Goal: Transaction & Acquisition: Subscribe to service/newsletter

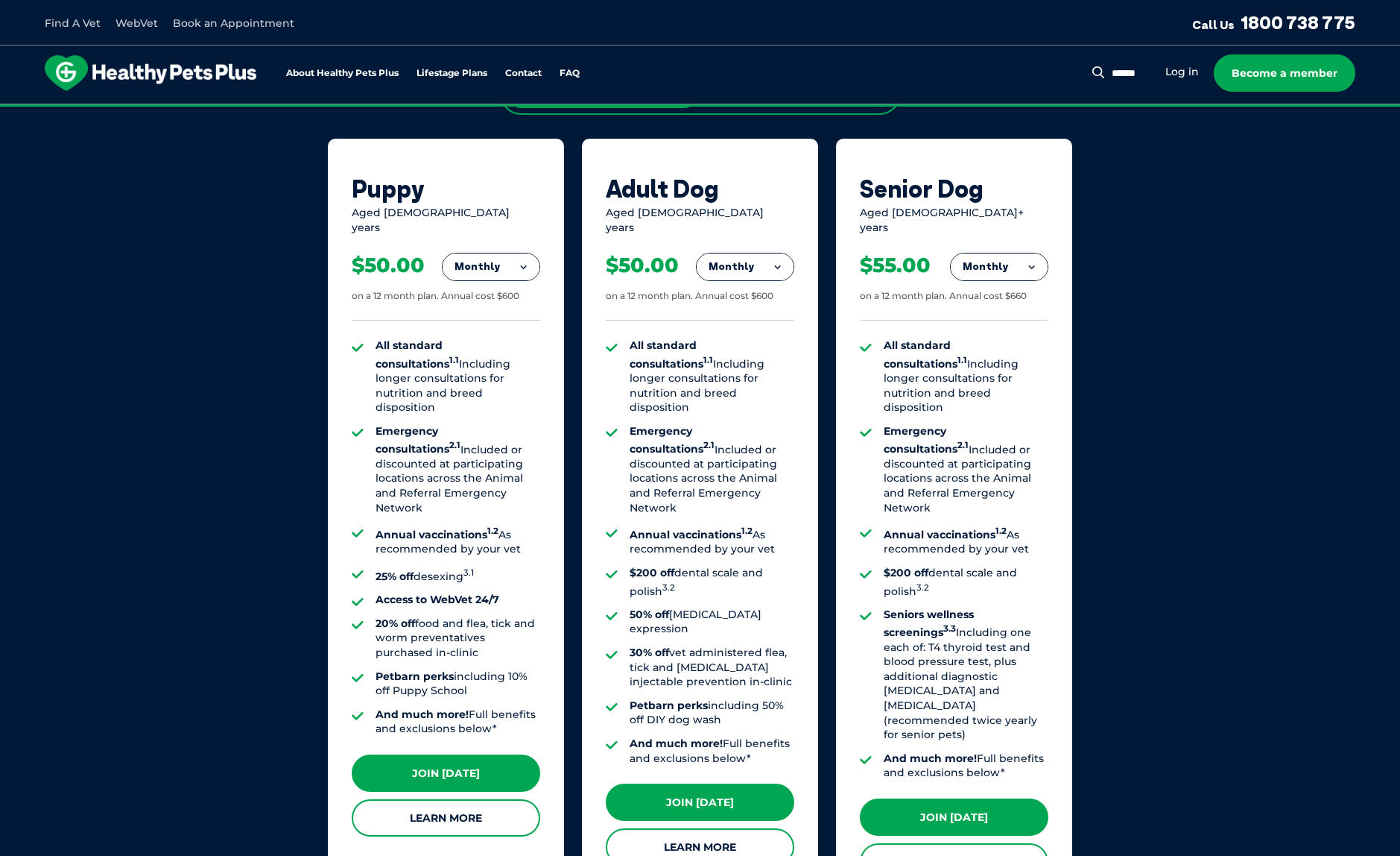
scroll to position [1004, 0]
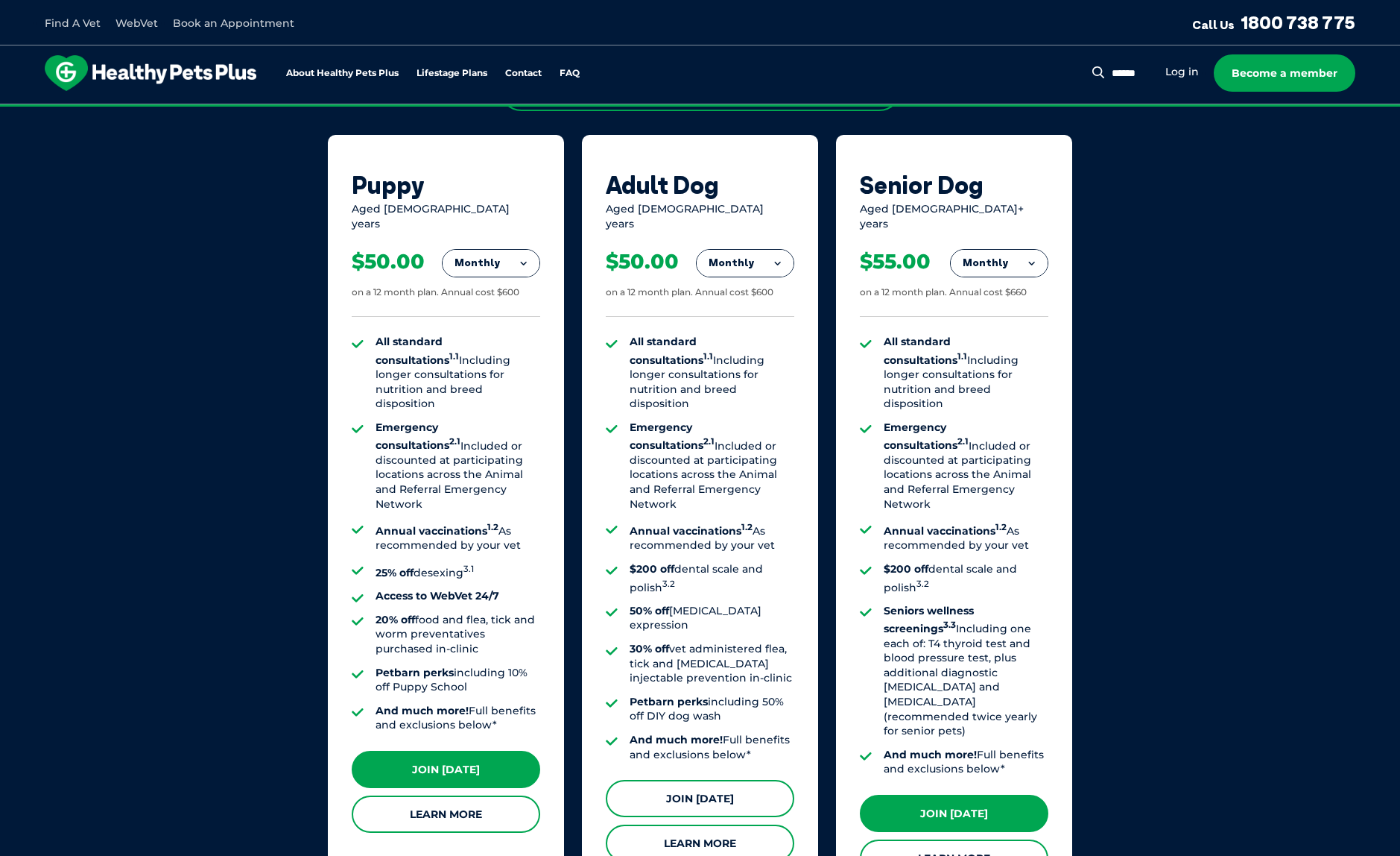
click at [701, 780] on link "Join [DATE]" at bounding box center [699, 799] width 188 height 37
click at [734, 253] on button "Monthly" at bounding box center [745, 263] width 97 height 27
click at [752, 348] on li "Yearly" at bounding box center [745, 366] width 97 height 35
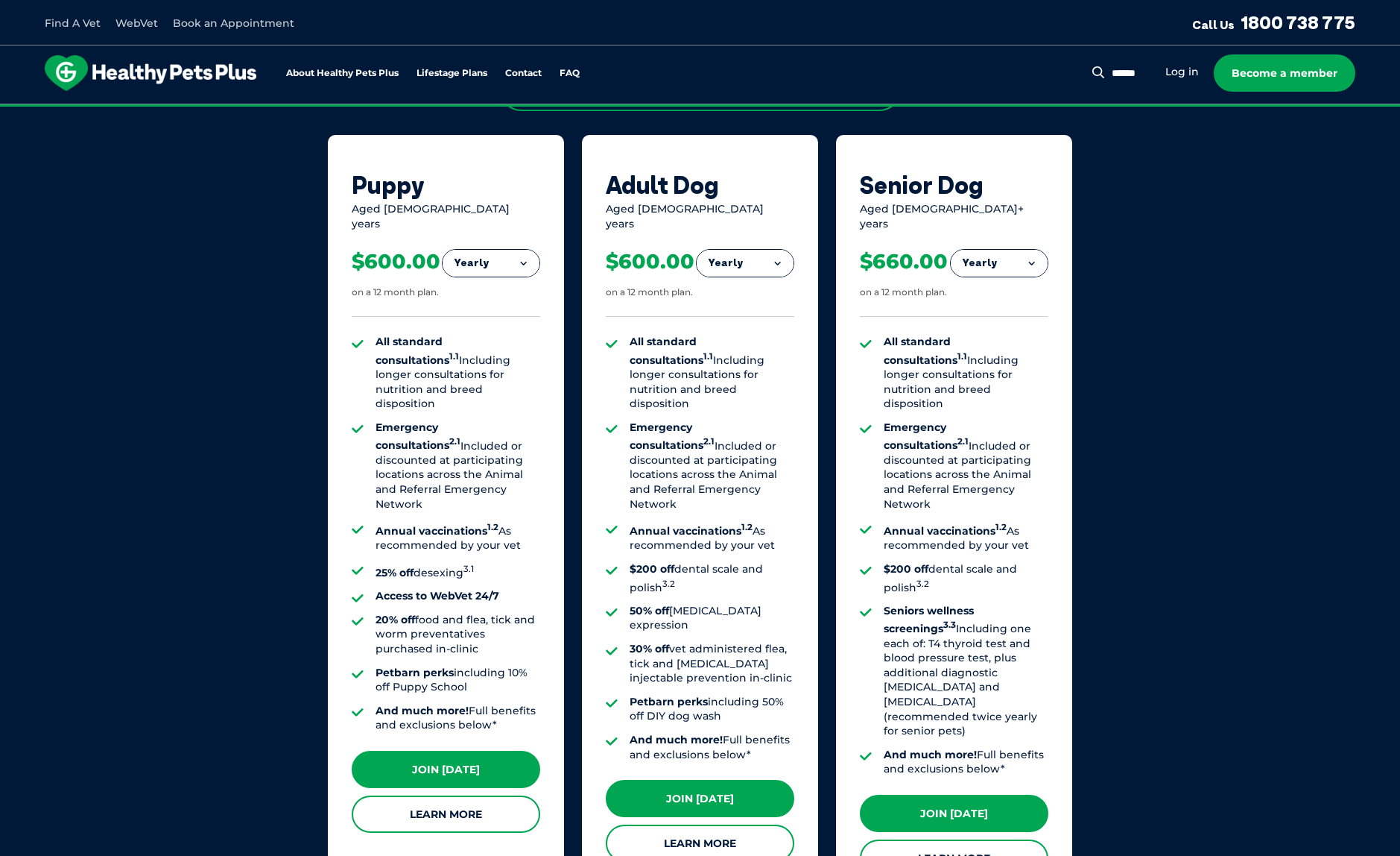
click at [774, 254] on button "Yearly" at bounding box center [745, 263] width 97 height 27
click at [771, 312] on li "Monthly" at bounding box center [745, 330] width 97 height 35
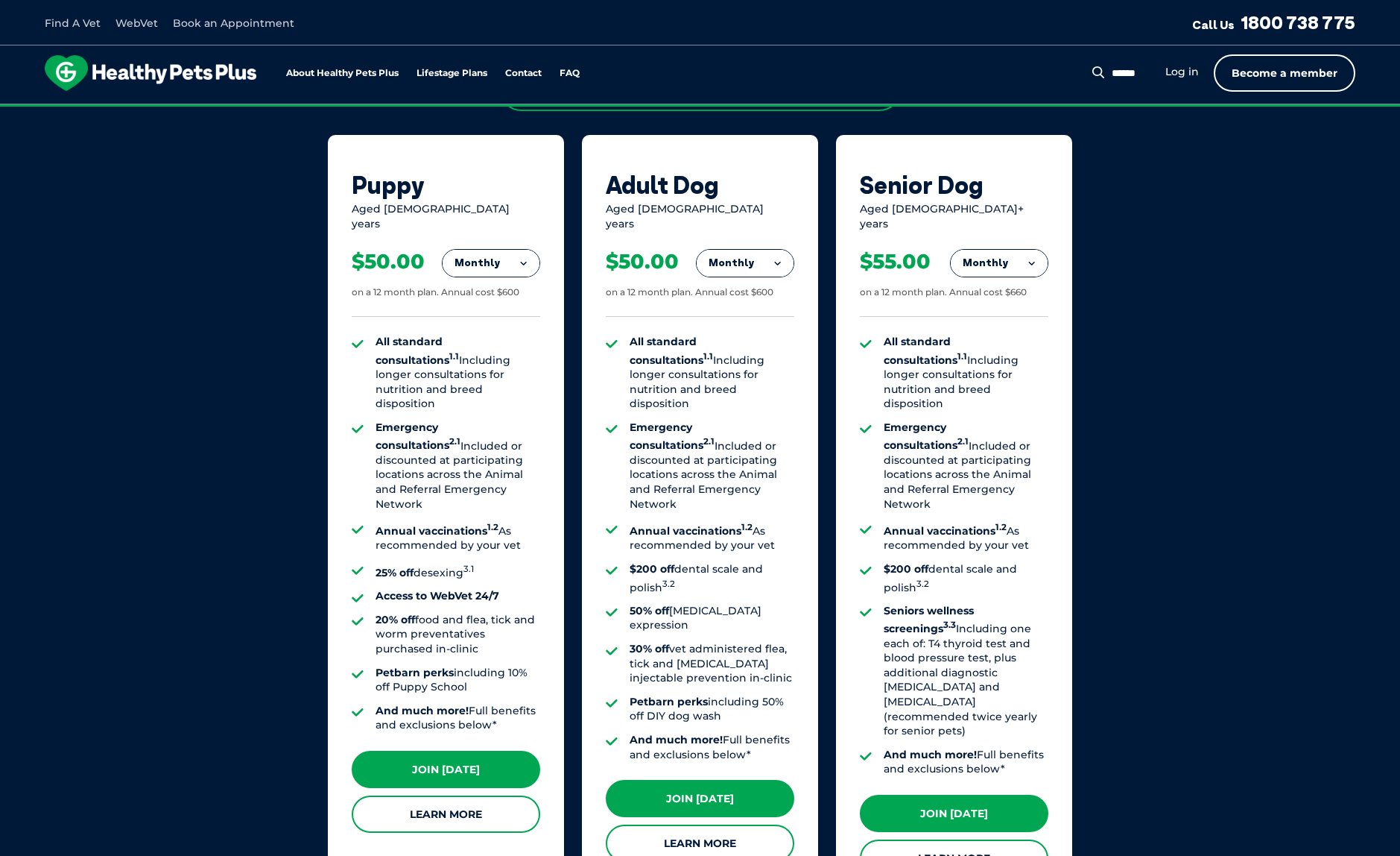
click at [1314, 72] on link "Become a member" at bounding box center [1284, 73] width 141 height 37
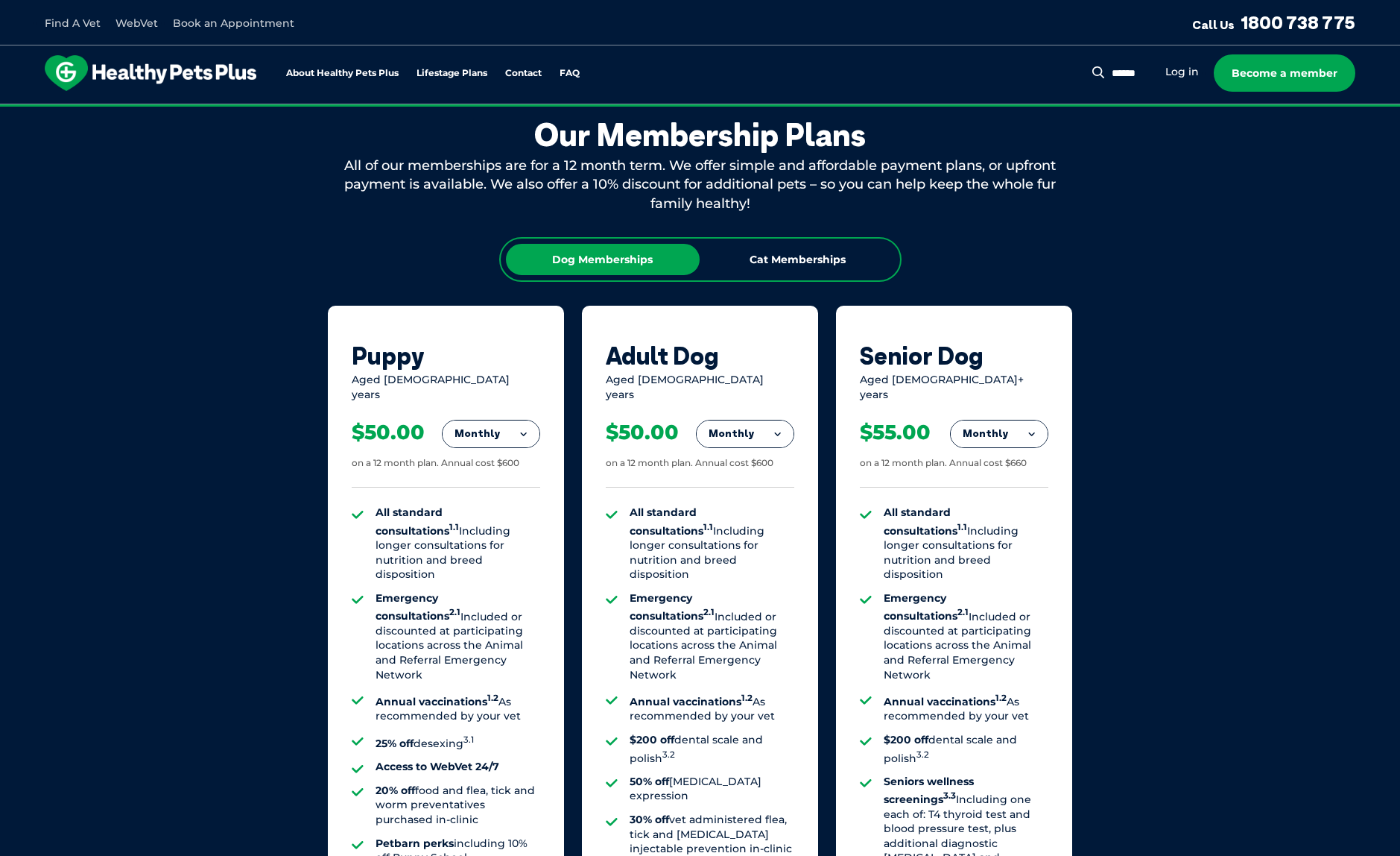
scroll to position [830, 0]
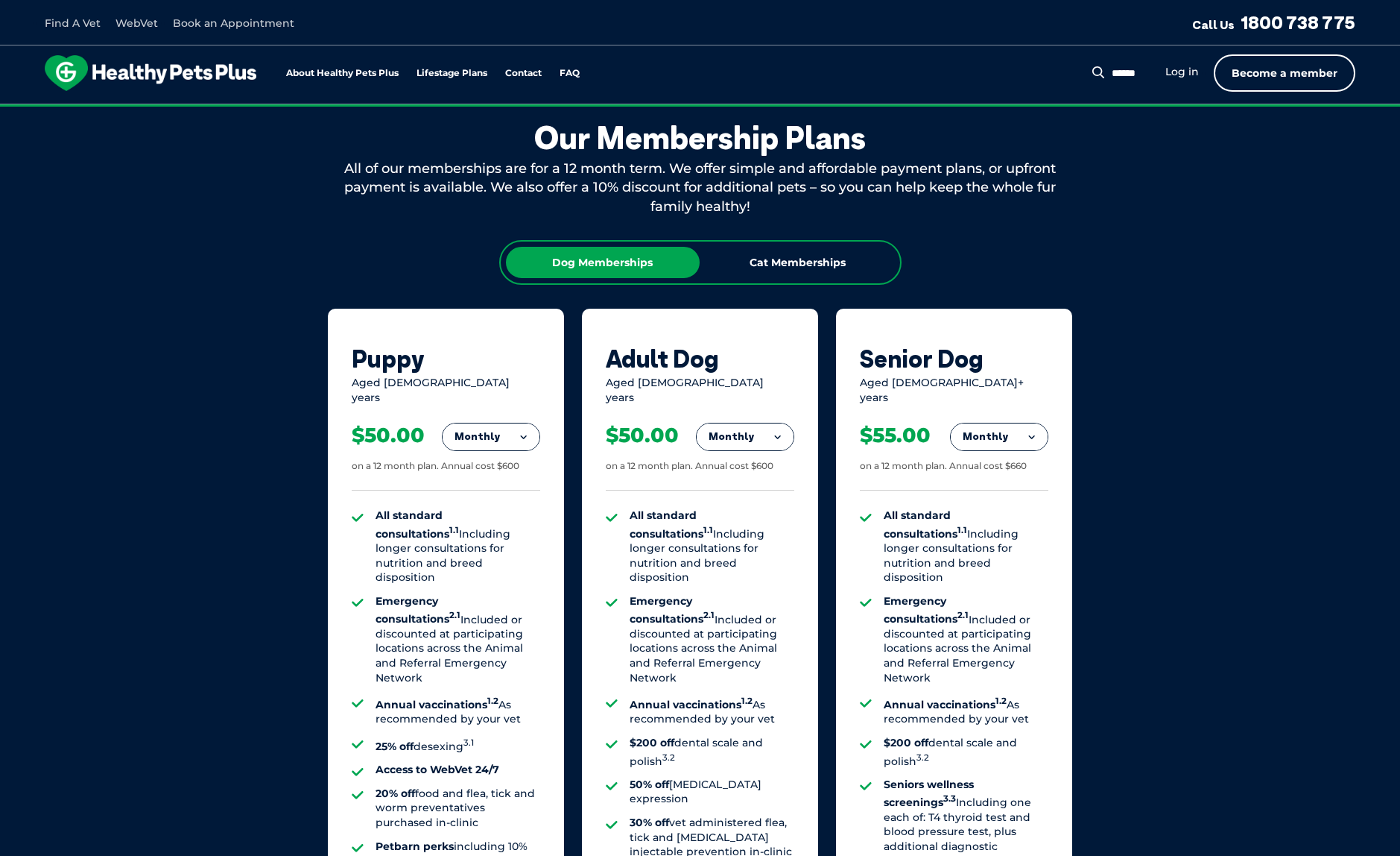
click at [1257, 73] on link "Become a member" at bounding box center [1284, 73] width 141 height 37
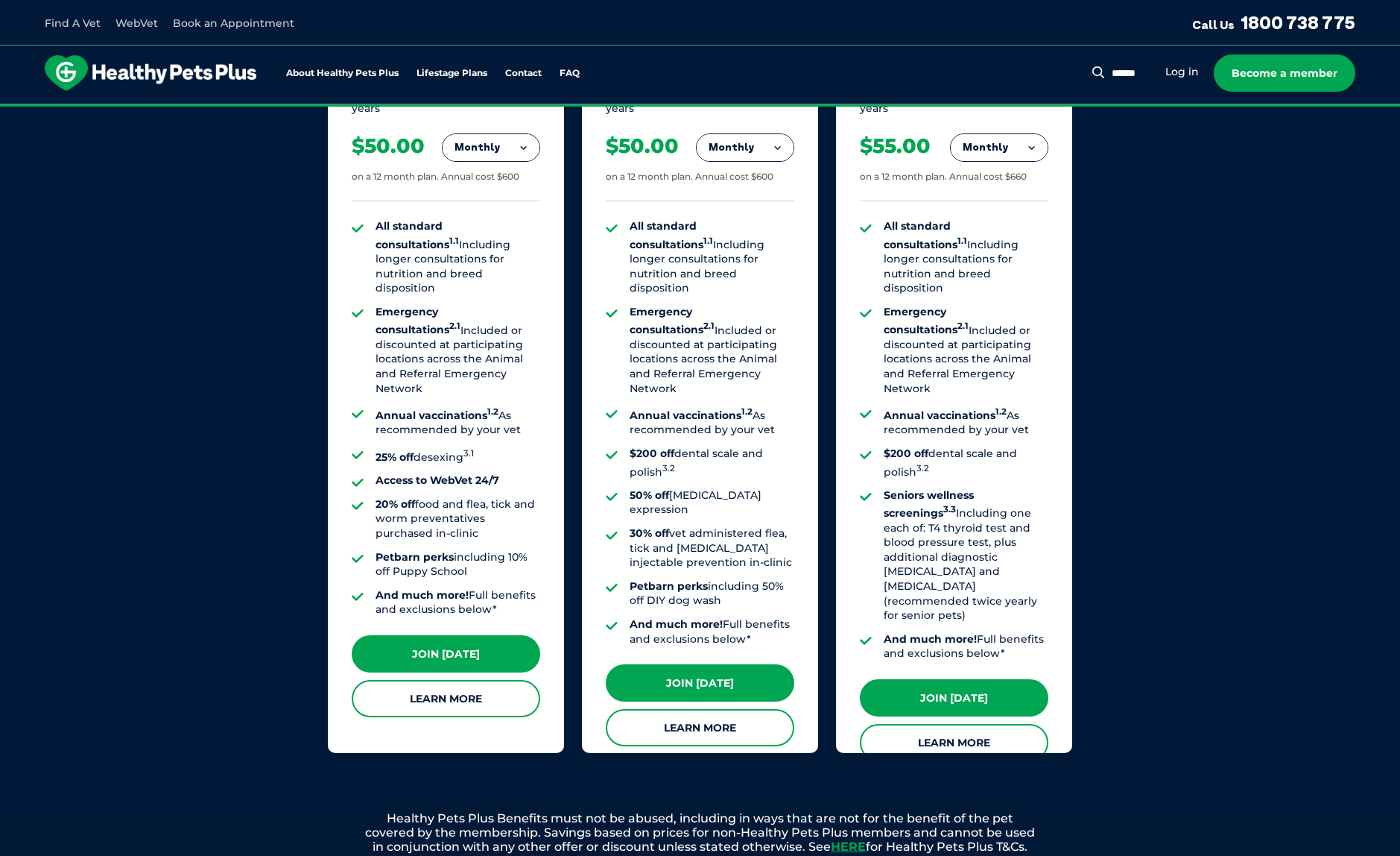
scroll to position [1054, 0]
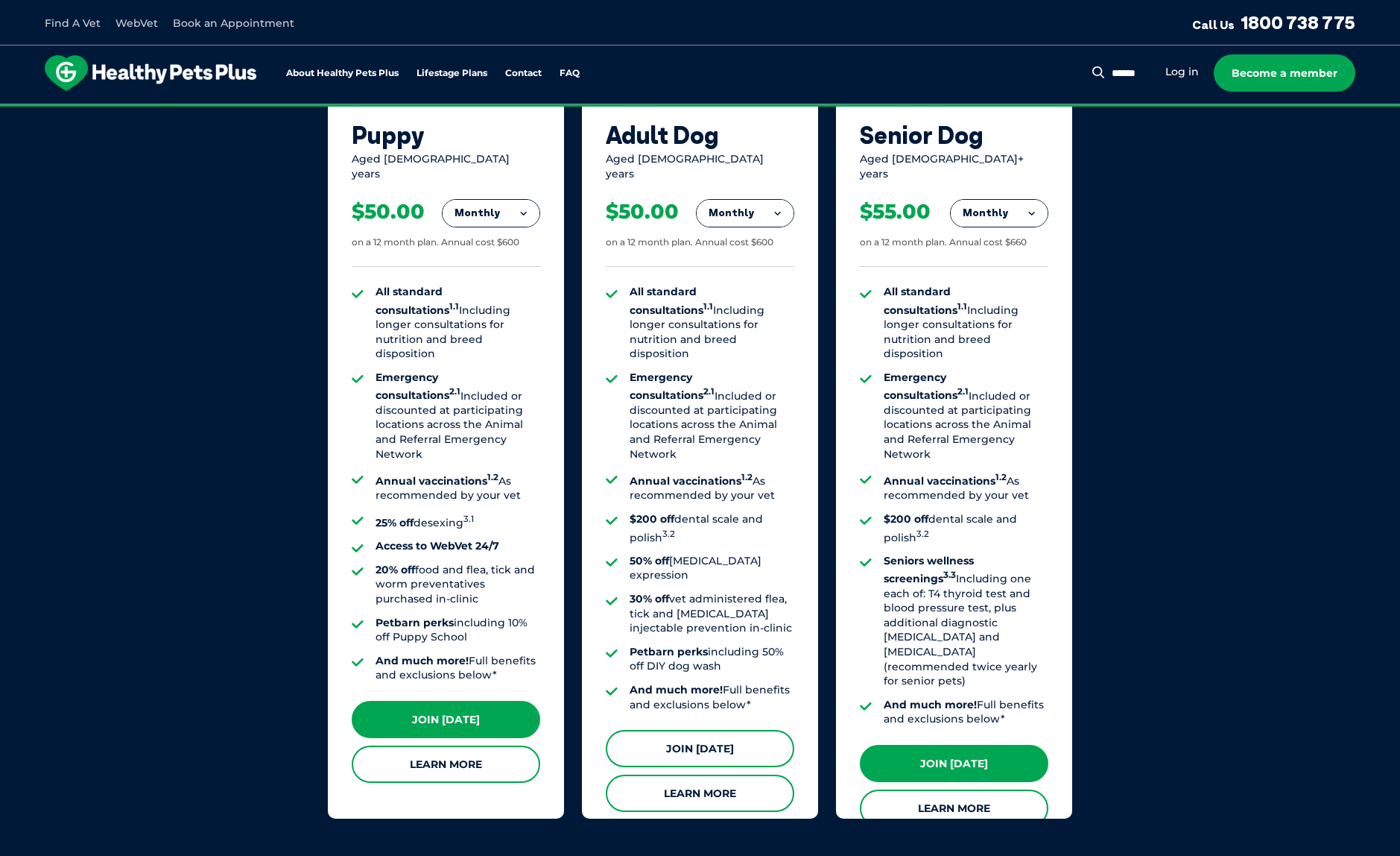
click at [711, 730] on link "Join [DATE]" at bounding box center [699, 748] width 188 height 37
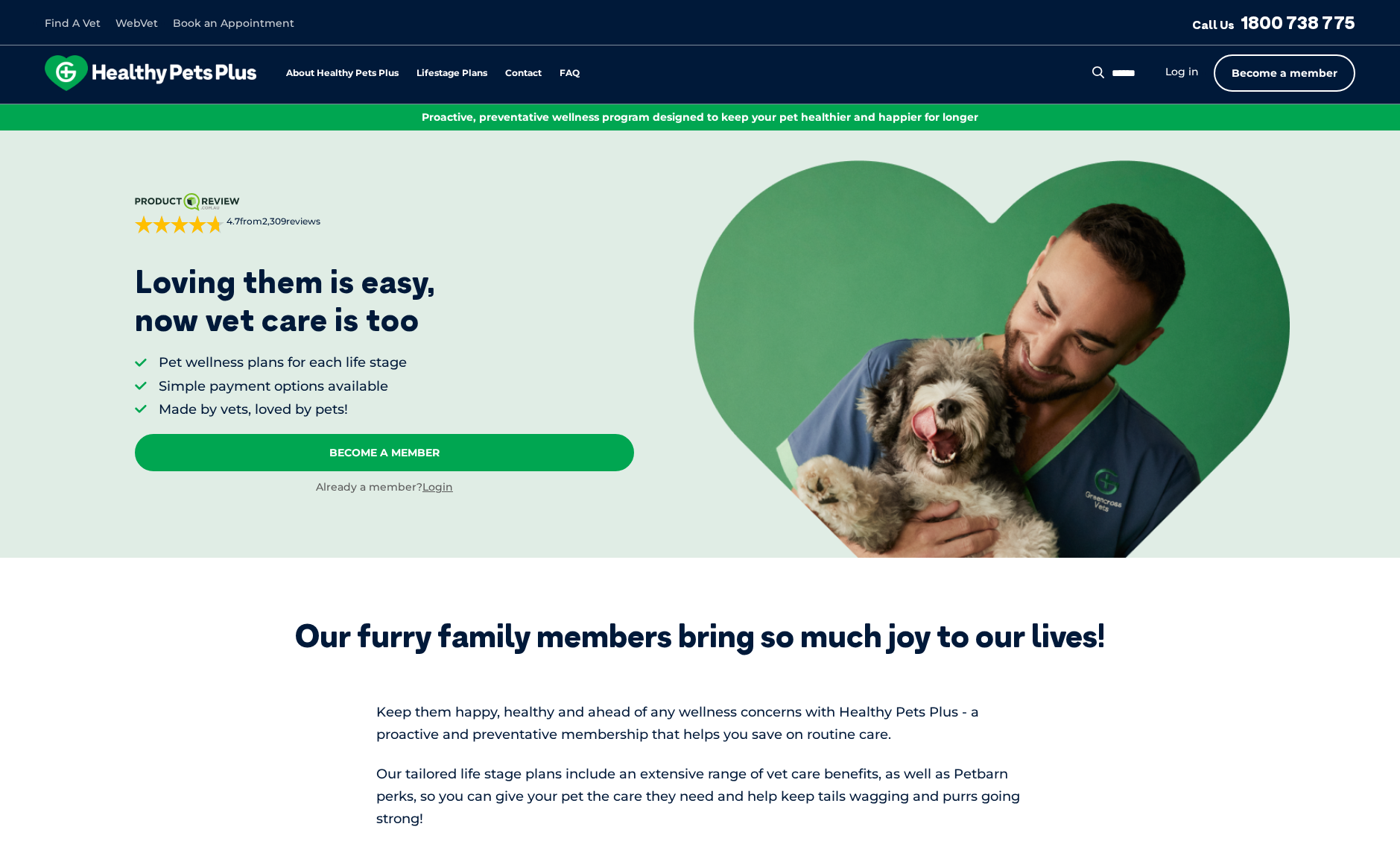
click at [1315, 66] on link "Become a member" at bounding box center [1284, 73] width 141 height 37
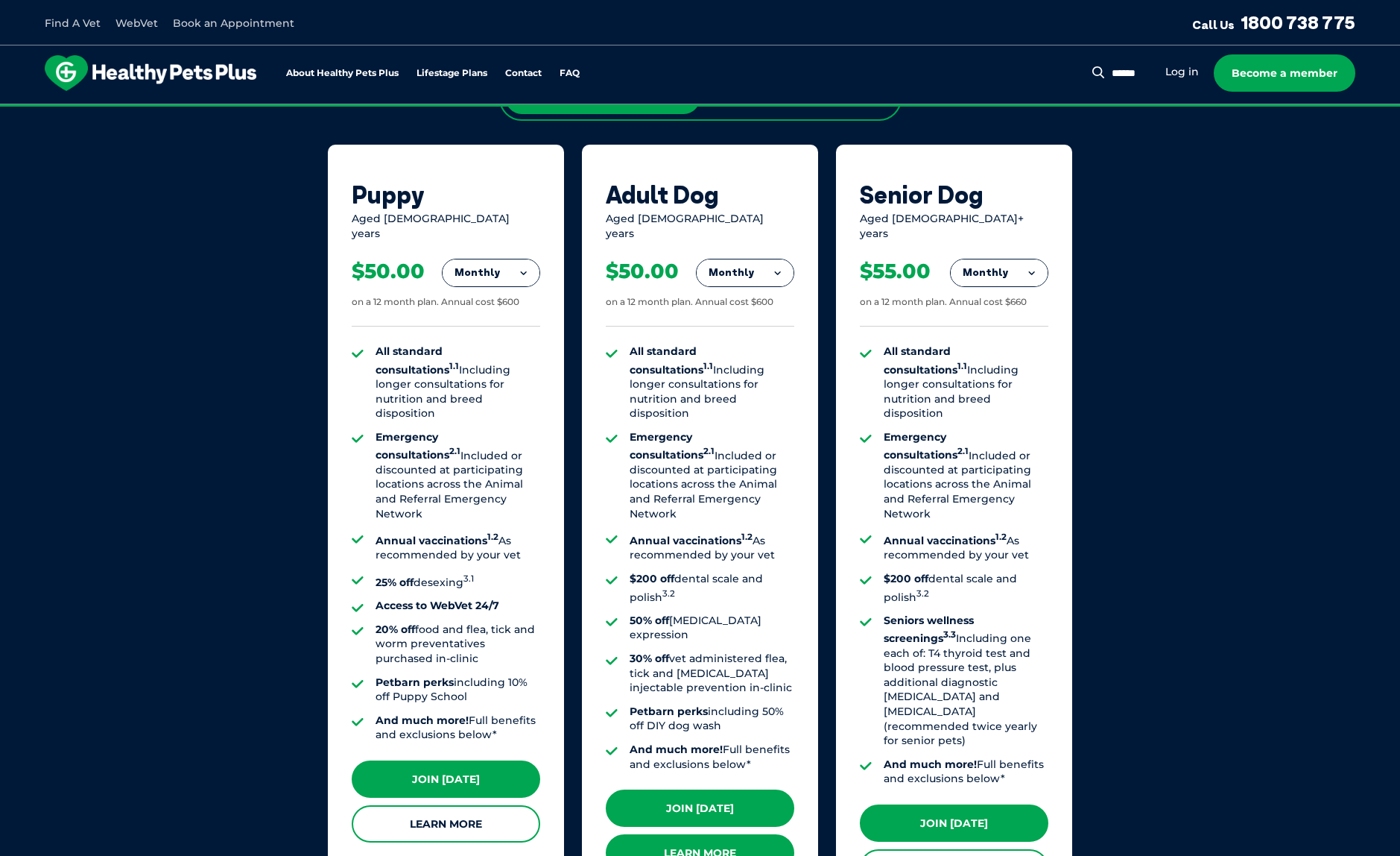
scroll to position [1054, 0]
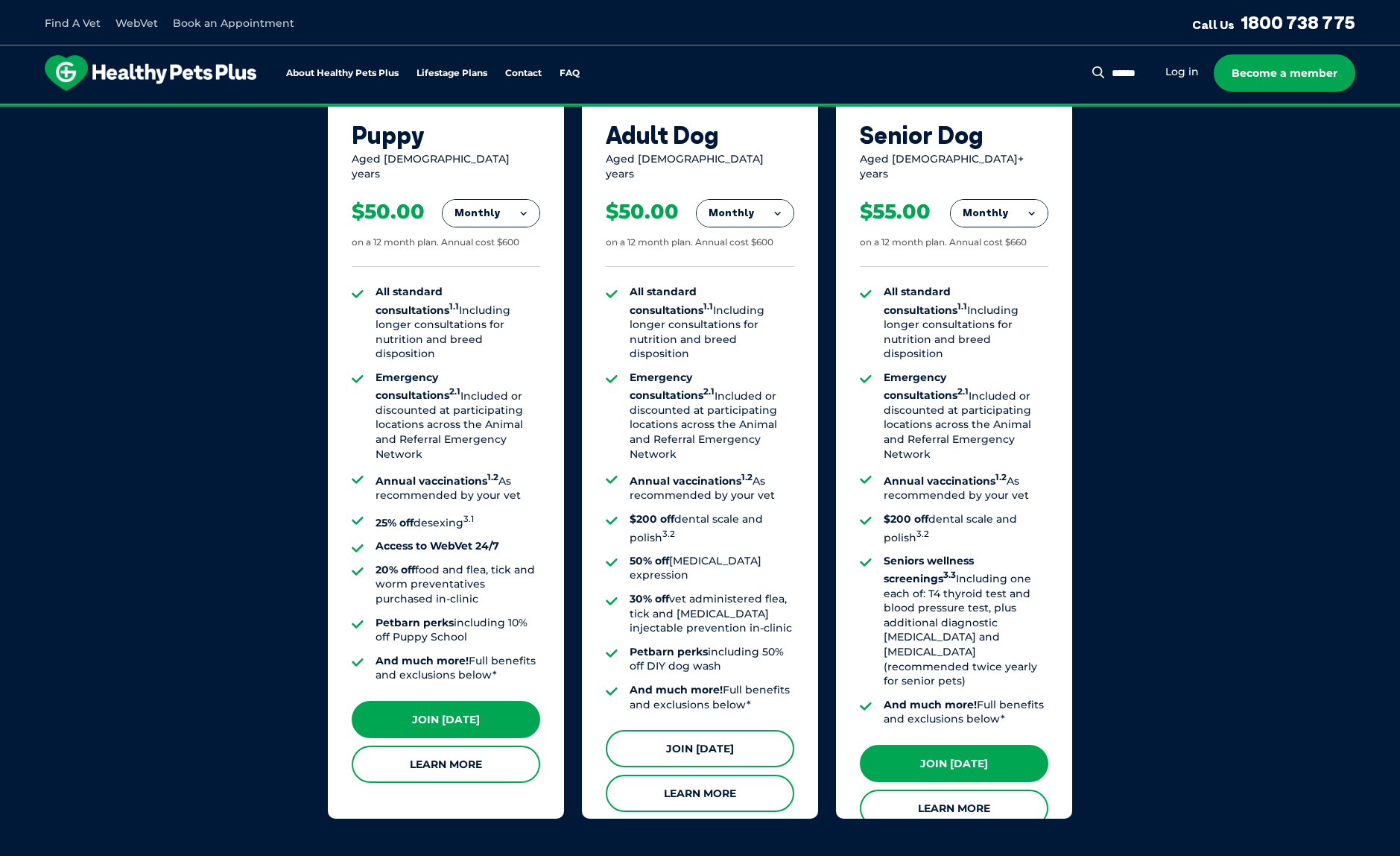
click at [754, 730] on link "Join [DATE]" at bounding box center [699, 748] width 188 height 37
